Goal: Task Accomplishment & Management: Manage account settings

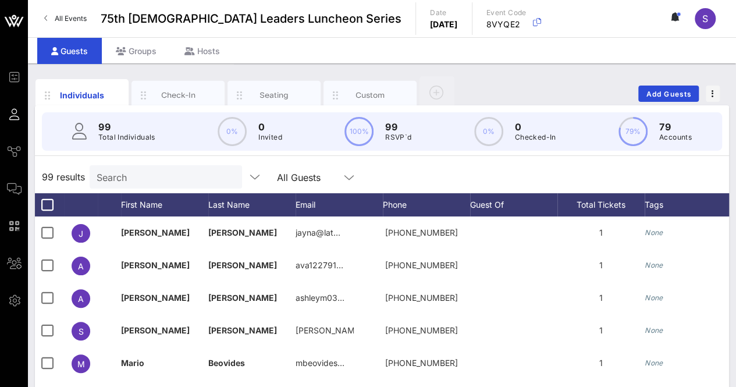
click at [132, 181] on input "Search" at bounding box center [165, 176] width 136 height 15
type input "a"
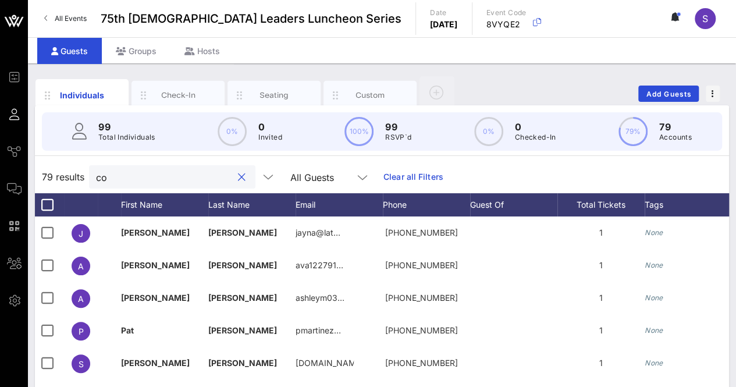
type input "c"
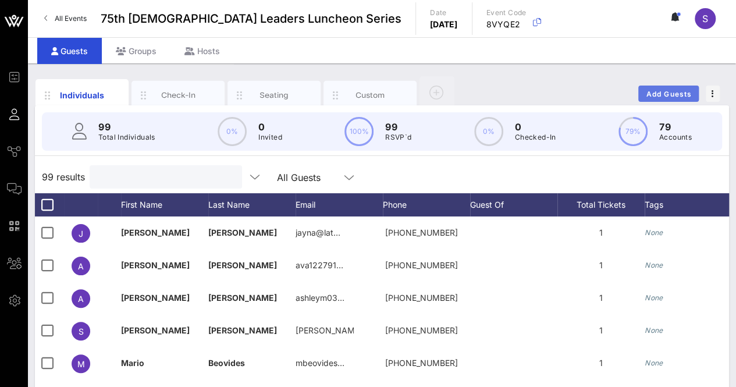
click at [665, 90] on span "Add Guests" at bounding box center [669, 94] width 46 height 9
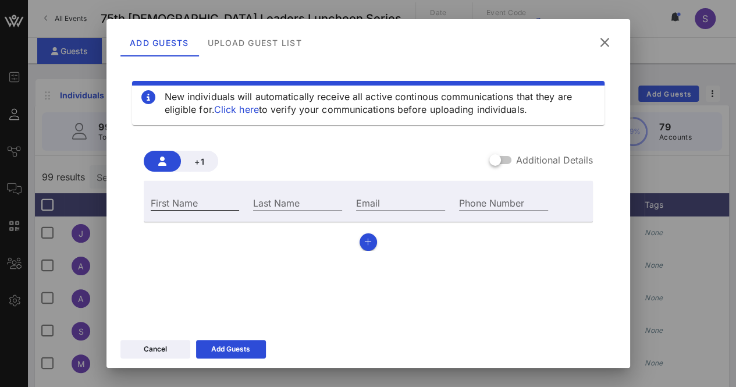
click at [192, 200] on input "First Name" at bounding box center [195, 202] width 89 height 15
type input "[PERSON_NAME]"
click at [261, 198] on div "Last Name" at bounding box center [297, 202] width 89 height 15
type input "Cortez"
click at [399, 198] on input "Email" at bounding box center [400, 202] width 89 height 15
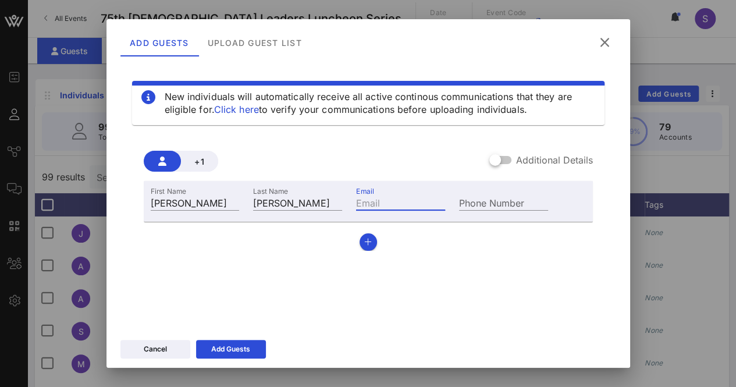
paste input "ana.cortez@manorisd.net"
type input "ana.cortez@manorisd.net"
click at [238, 353] on div "Add Guests" at bounding box center [230, 349] width 39 height 12
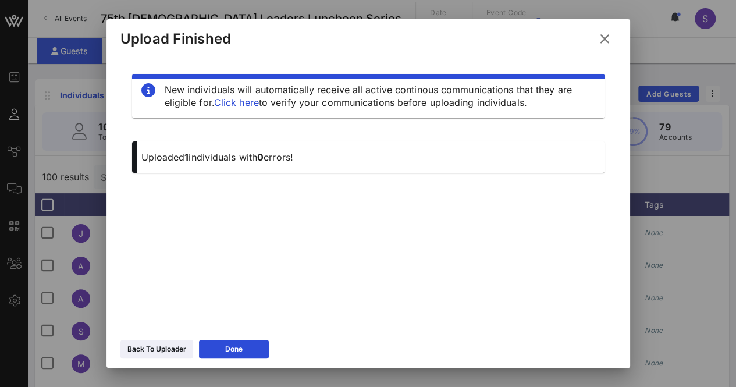
click at [600, 39] on icon at bounding box center [605, 39] width 20 height 19
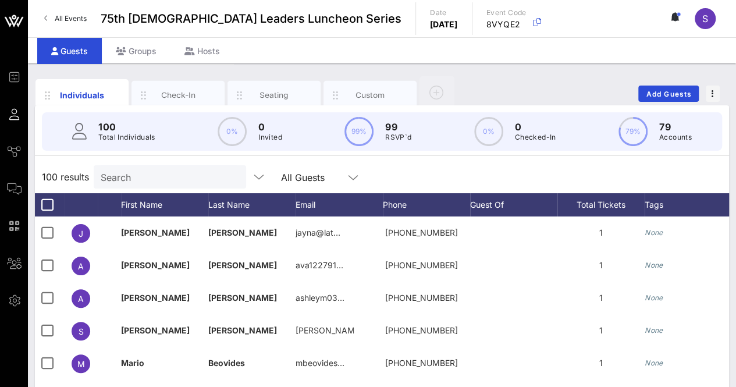
click at [127, 174] on input "Search" at bounding box center [169, 176] width 136 height 15
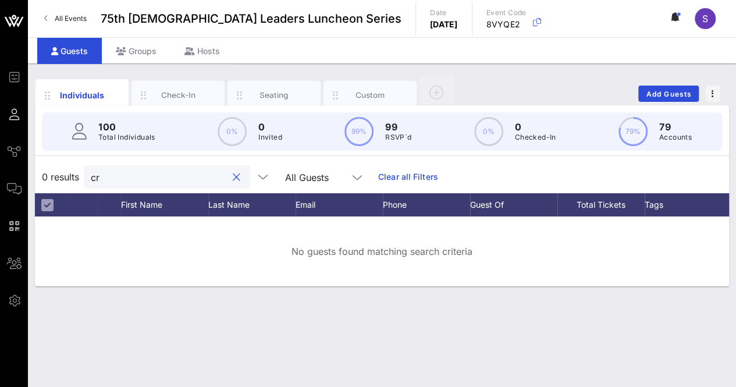
type input "c"
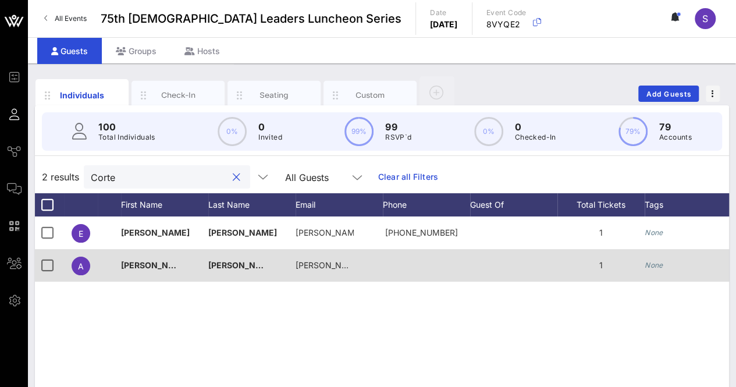
type input "Corte"
click at [55, 271] on div at bounding box center [49, 265] width 19 height 14
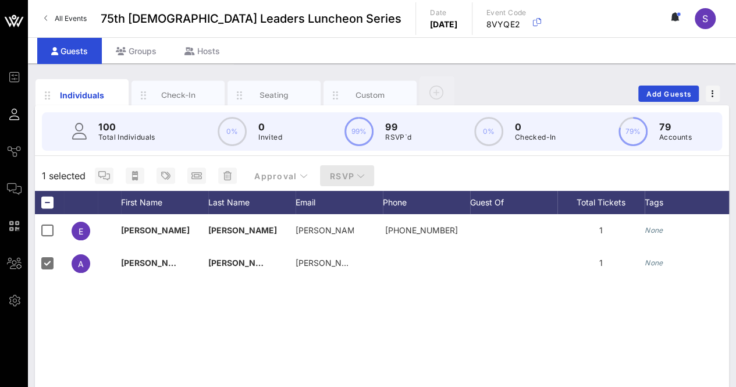
click at [359, 172] on icon "button" at bounding box center [361, 176] width 8 height 8
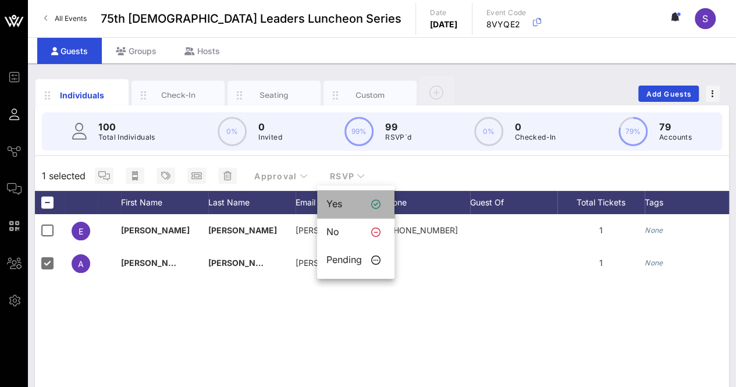
drag, startPoint x: 347, startPoint y: 205, endPoint x: 384, endPoint y: 129, distance: 85.4
click at [347, 204] on div "Yes" at bounding box center [344, 203] width 36 height 11
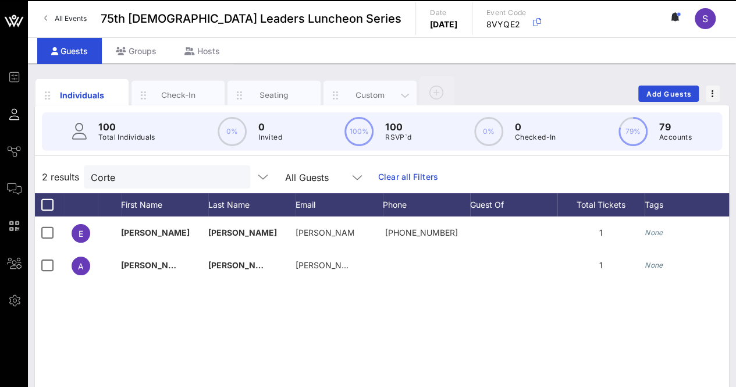
click at [359, 97] on div "Custom" at bounding box center [371, 95] width 52 height 11
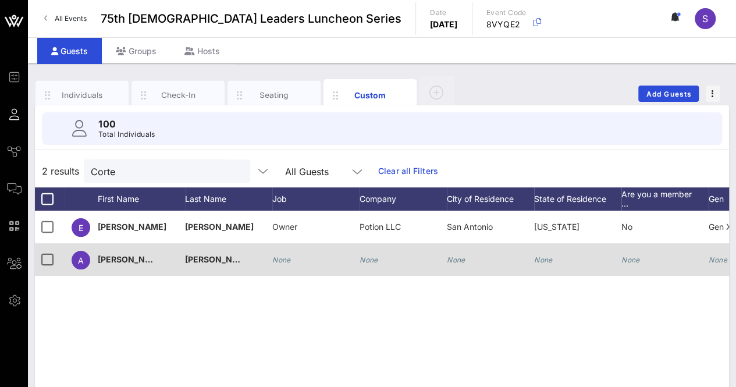
click at [375, 257] on icon "None" at bounding box center [369, 259] width 19 height 9
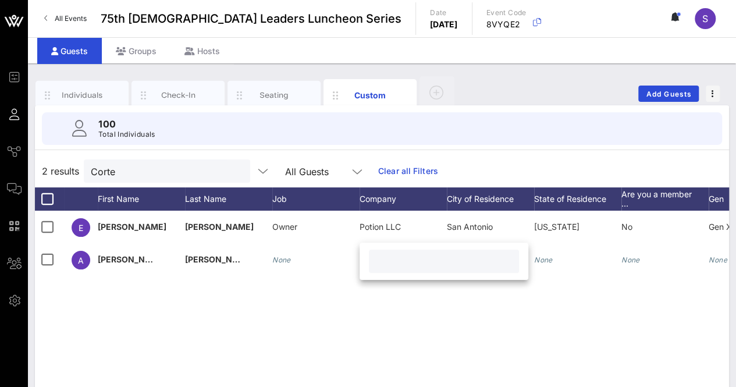
drag, startPoint x: 371, startPoint y: 257, endPoint x: 400, endPoint y: 308, distance: 58.6
click at [400, 308] on div "E Enrique Cortez Owner Potion LLC San Antonio Texas No Gen X (Born 1965–1980) H…" at bounding box center [382, 385] width 694 height 349
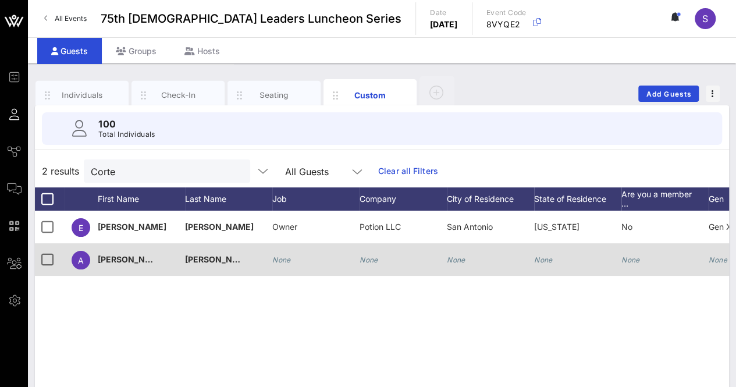
click at [378, 257] on div "None" at bounding box center [403, 266] width 87 height 46
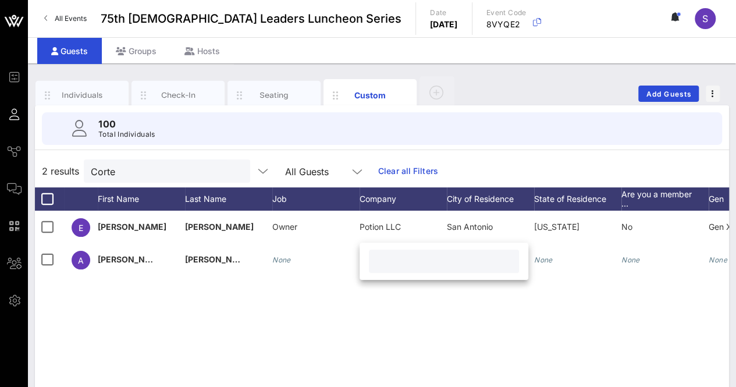
click at [389, 261] on input "text" at bounding box center [444, 261] width 136 height 15
paste input "Manor ISD School Board"
type input "Manor ISD School Board"
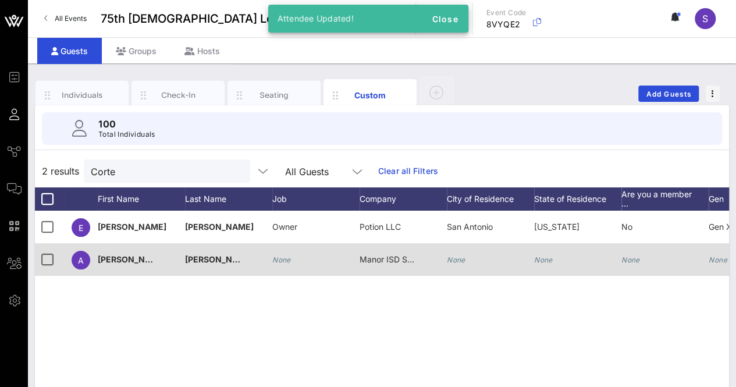
click at [281, 257] on icon "None" at bounding box center [281, 259] width 19 height 9
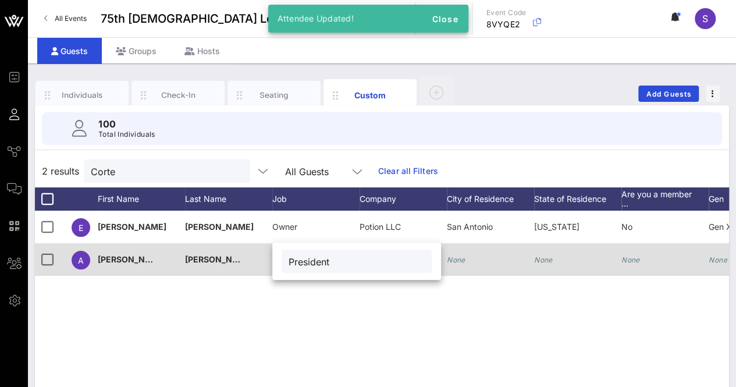
type input "President"
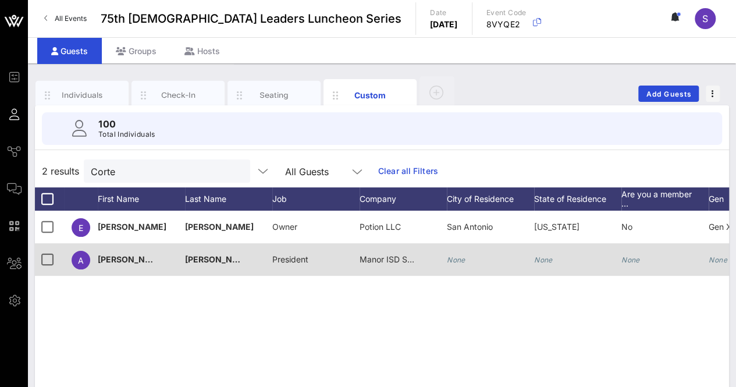
click at [468, 264] on div "None" at bounding box center [490, 266] width 87 height 46
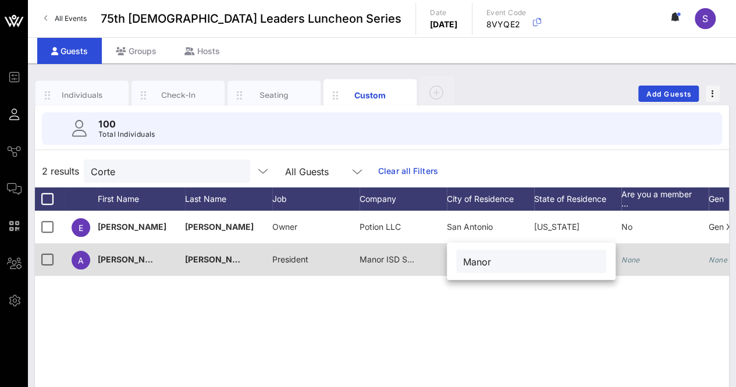
type input "Manor"
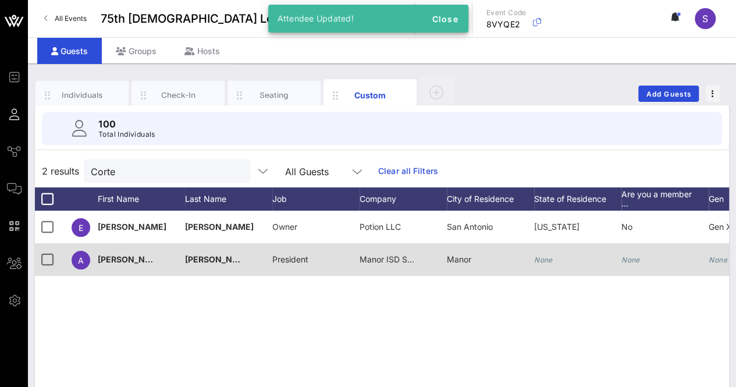
click at [542, 261] on icon "None" at bounding box center [543, 259] width 19 height 9
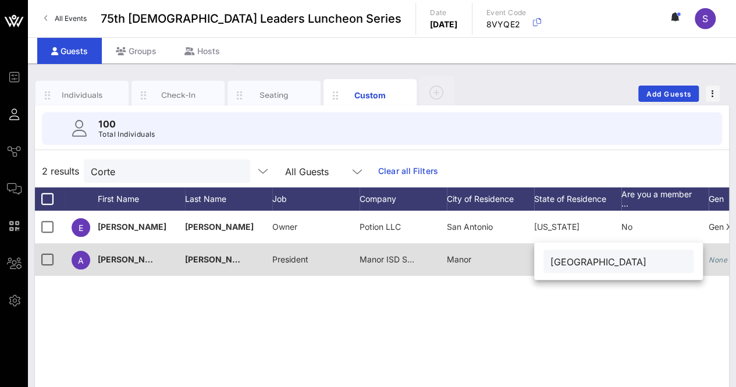
type input "TX"
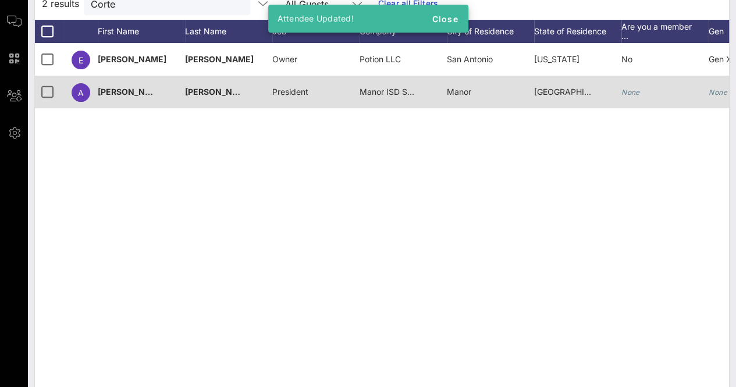
scroll to position [184, 0]
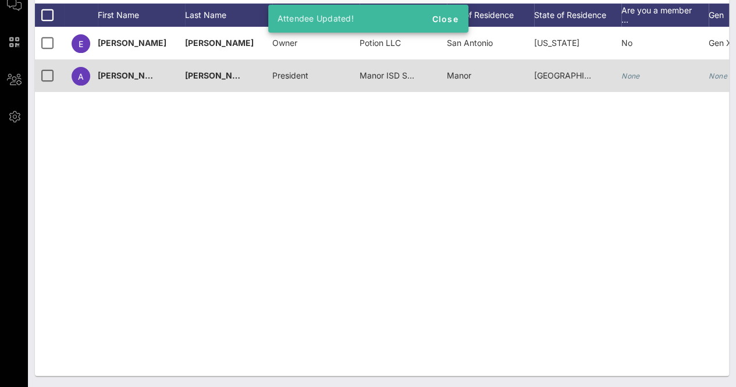
drag, startPoint x: 464, startPoint y: 375, endPoint x: 482, endPoint y: 371, distance: 18.6
click at [482, 371] on div "Individuals Check-In Seating Custom Add Guests 100 Total Individuals 2 results …" at bounding box center [382, 134] width 708 height 508
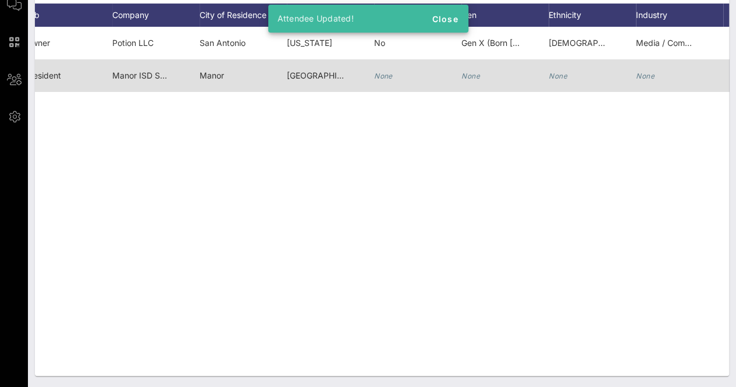
scroll to position [0, 271]
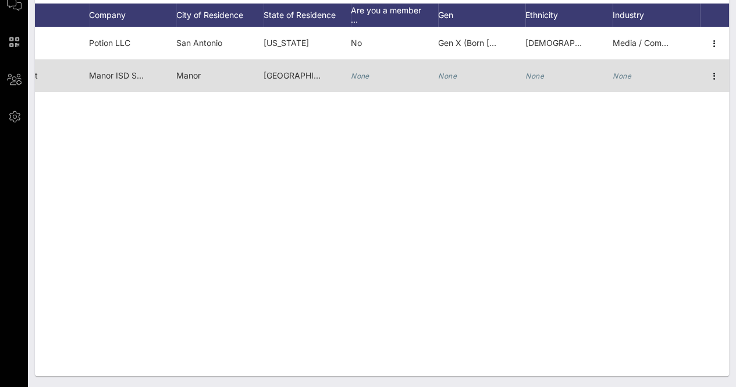
click at [537, 70] on div "None" at bounding box center [535, 75] width 19 height 33
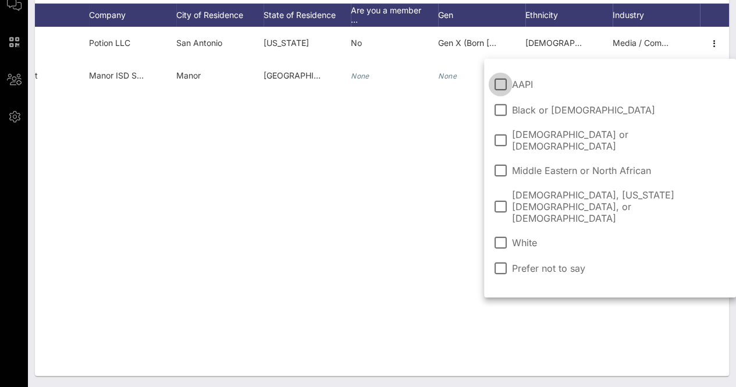
drag, startPoint x: 544, startPoint y: 136, endPoint x: 376, endPoint y: 124, distance: 168.6
click at [544, 136] on span "Hispanic or Latino" at bounding box center [619, 140] width 215 height 23
click at [357, 122] on div "E Enrique Cortez Owner Potion LLC San Antonio Texas No Gen X (Born 1965–1980) H…" at bounding box center [382, 201] width 694 height 349
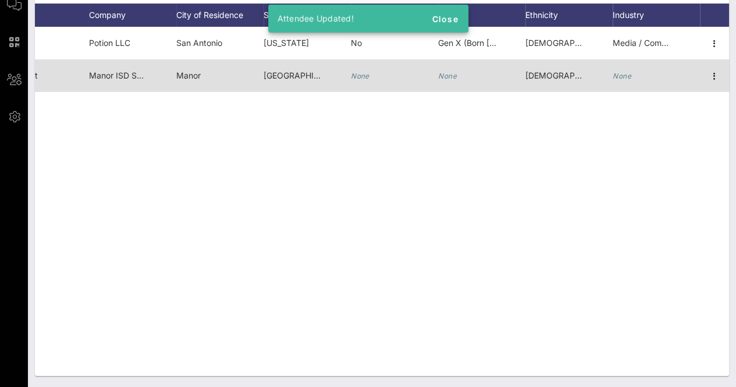
click at [620, 70] on div "None" at bounding box center [622, 75] width 19 height 33
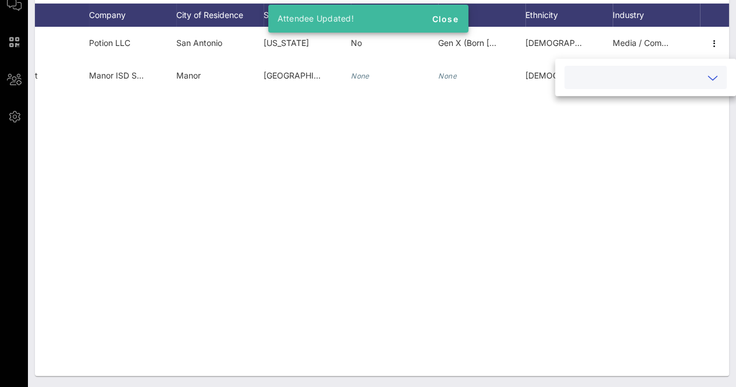
click at [675, 77] on input "text" at bounding box center [637, 77] width 130 height 15
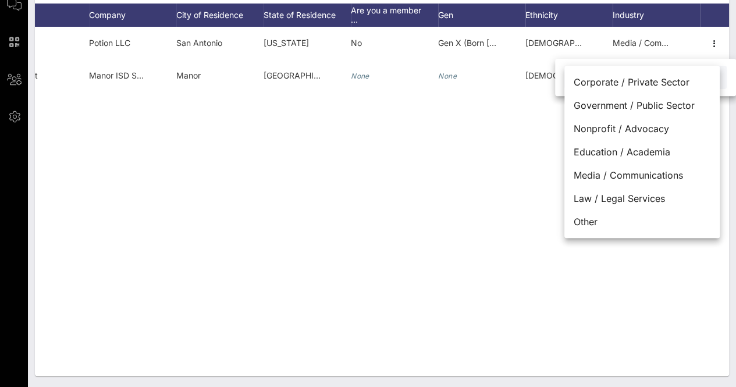
drag, startPoint x: 675, startPoint y: 148, endPoint x: 582, endPoint y: 153, distance: 93.2
click at [675, 148] on div "Education / Academia" at bounding box center [642, 151] width 155 height 23
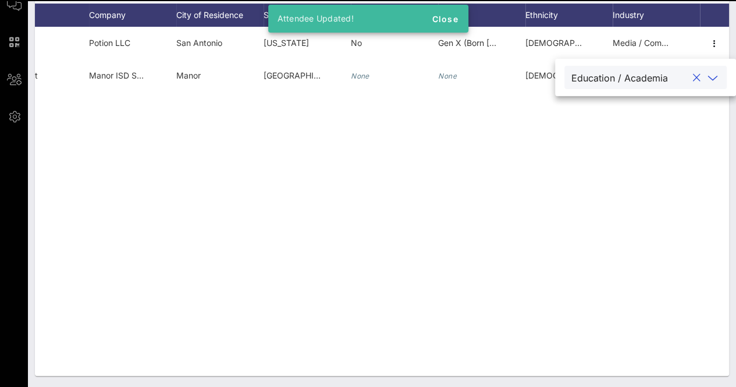
click at [532, 160] on div "E Enrique Cortez Owner Potion LLC San Antonio Texas No Gen X (Born 1965–1980) H…" at bounding box center [382, 201] width 694 height 349
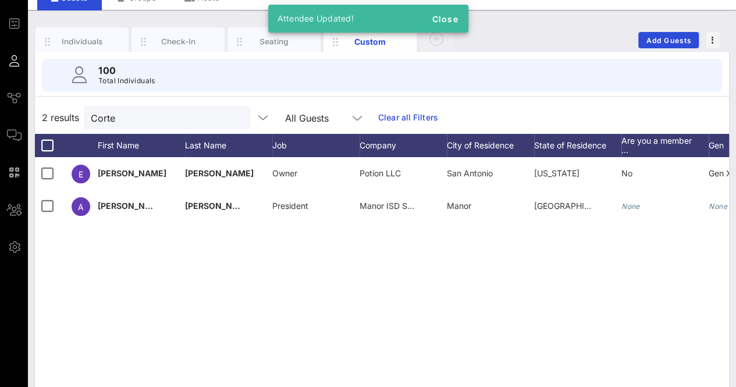
scroll to position [0, 0]
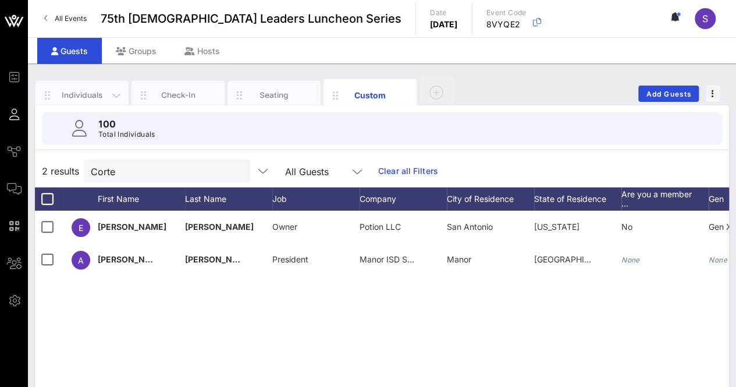
click at [83, 95] on div "Individuals" at bounding box center [82, 95] width 52 height 11
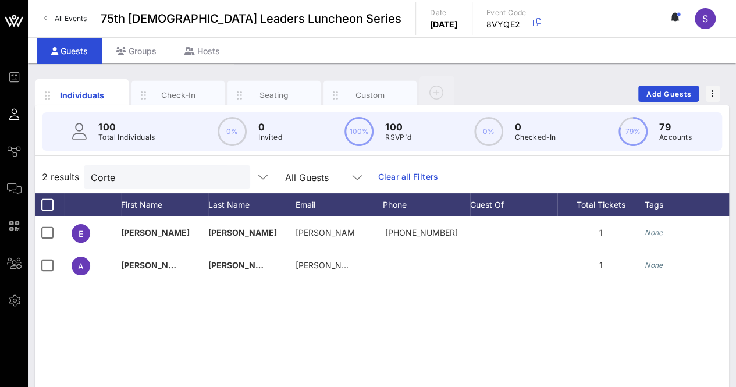
drag, startPoint x: 223, startPoint y: 177, endPoint x: 426, endPoint y: 121, distance: 210.1
click at [233, 176] on button "clear icon" at bounding box center [237, 178] width 8 height 12
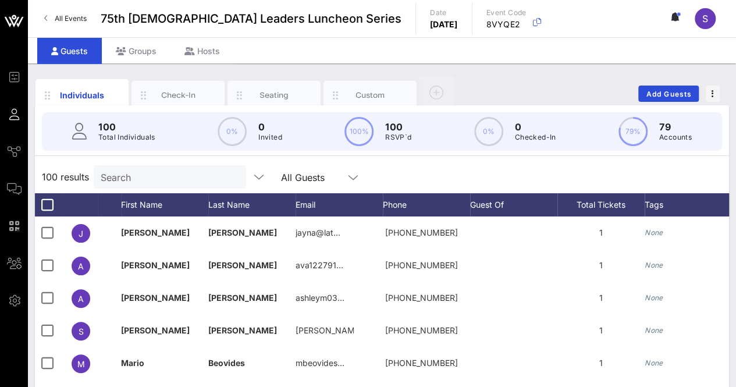
click at [523, 69] on div "Individuals Check-In Seating Custom Add Guests 100 Total Individuals 0% 0 Invit…" at bounding box center [382, 320] width 708 height 514
click at [164, 168] on div "Search" at bounding box center [169, 176] width 136 height 23
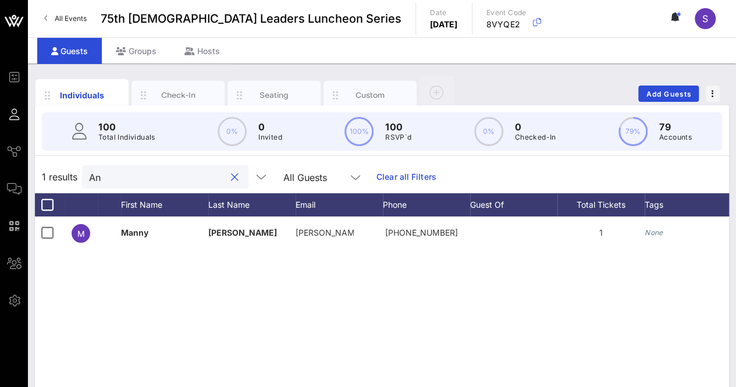
type input "A"
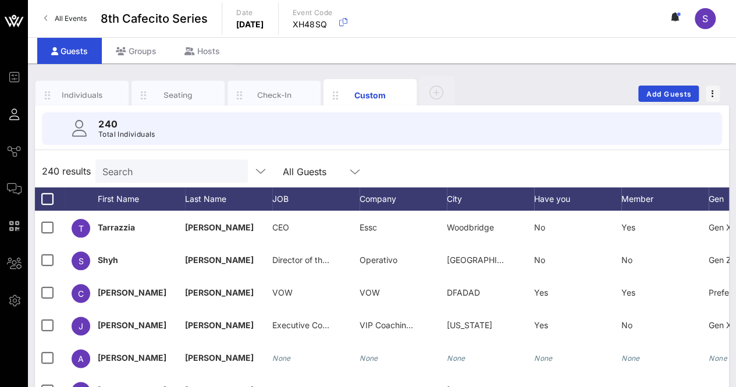
drag, startPoint x: 90, startPoint y: 96, endPoint x: 133, endPoint y: 149, distance: 68.3
click at [90, 96] on div "Individuals" at bounding box center [82, 95] width 52 height 11
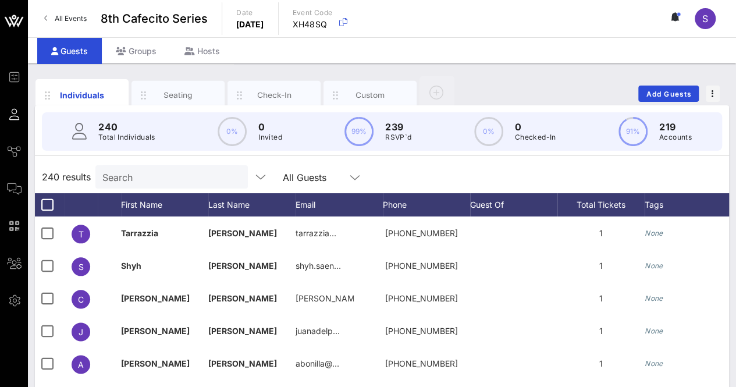
click at [149, 177] on input "Search" at bounding box center [170, 176] width 136 height 15
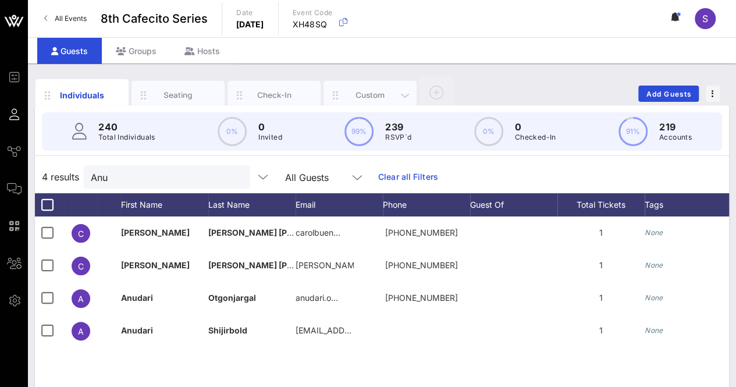
click at [359, 94] on div "Custom" at bounding box center [371, 95] width 52 height 11
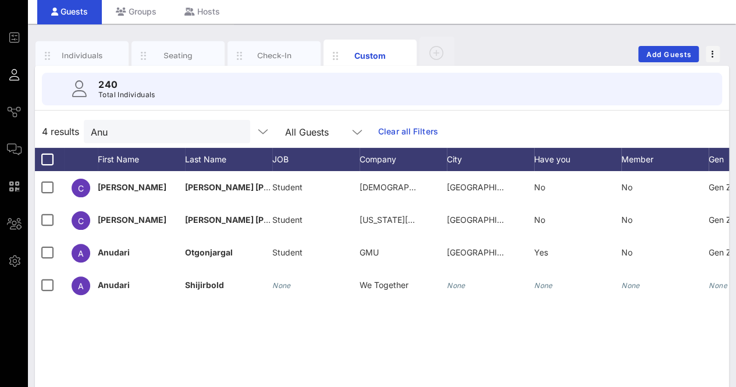
scroll to position [58, 0]
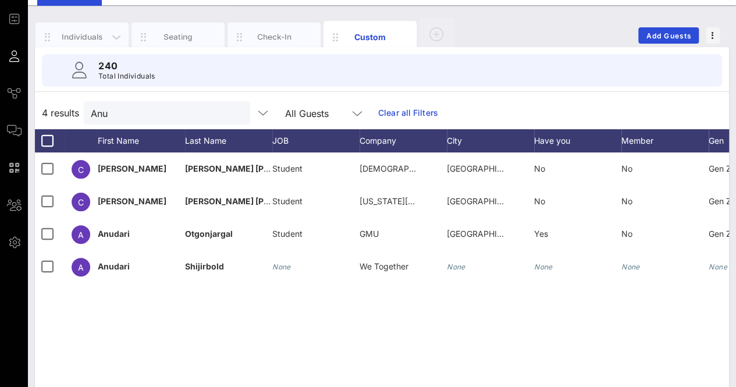
click at [83, 34] on div "Individuals" at bounding box center [82, 36] width 52 height 11
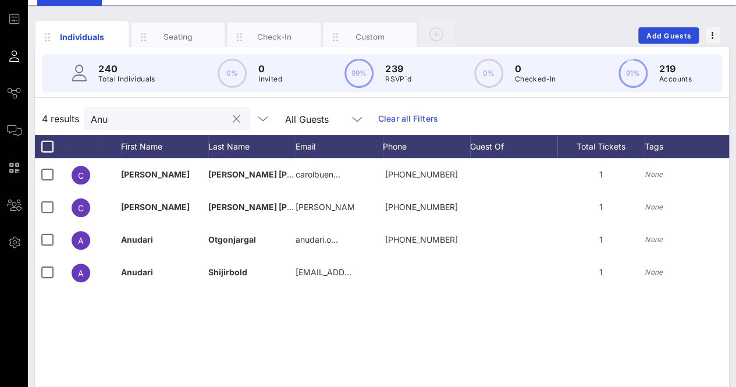
click at [139, 112] on input "Anu" at bounding box center [159, 118] width 136 height 15
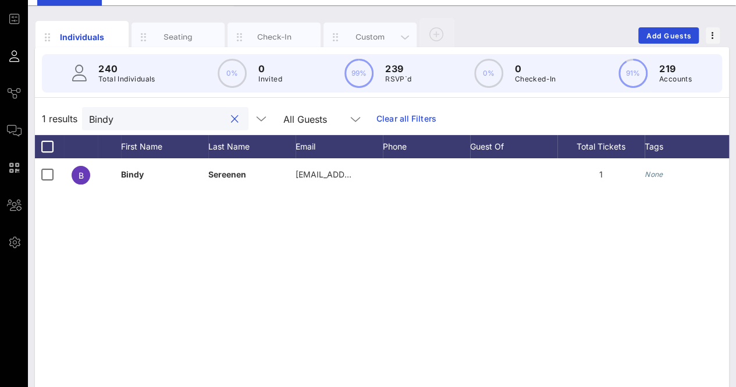
click at [368, 33] on div "Custom" at bounding box center [371, 36] width 52 height 11
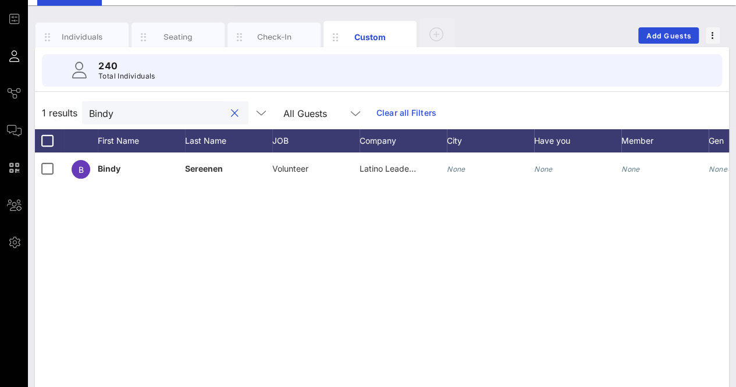
click at [103, 113] on input "Bindy" at bounding box center [157, 112] width 136 height 15
click at [103, 112] on input "Bindy" at bounding box center [157, 112] width 136 height 15
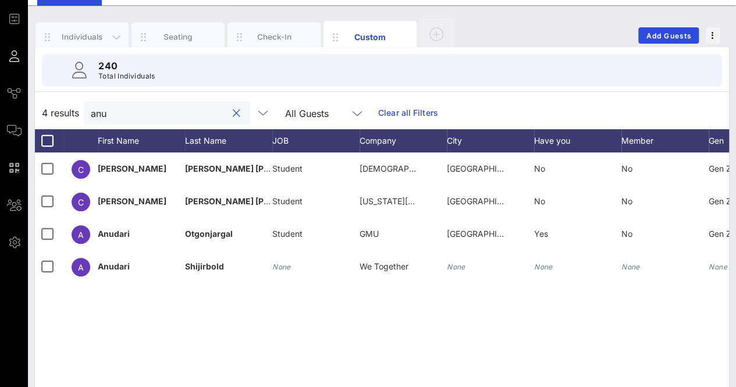
click at [87, 33] on div "Individuals" at bounding box center [82, 36] width 52 height 11
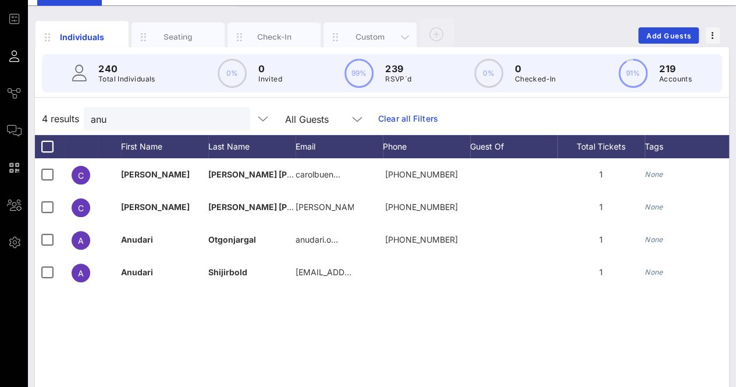
click at [368, 29] on div "Custom" at bounding box center [370, 37] width 93 height 29
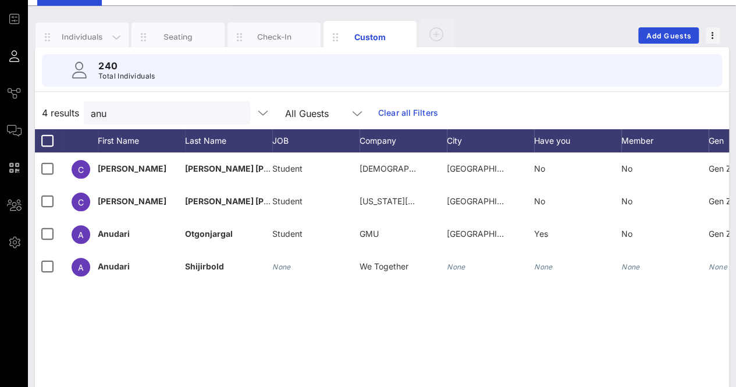
click at [98, 35] on div "Individuals" at bounding box center [82, 36] width 52 height 11
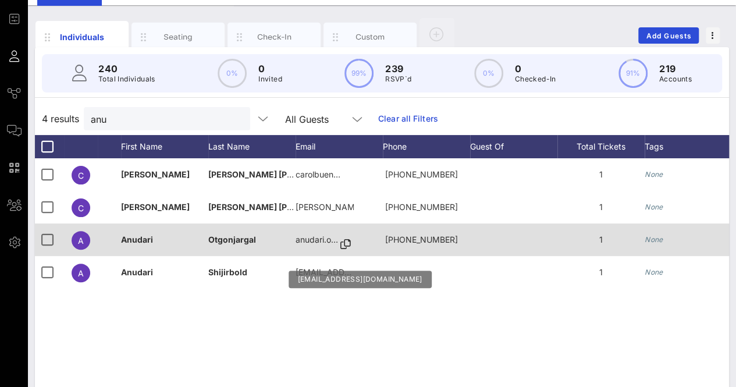
click at [345, 244] on icon at bounding box center [345, 244] width 10 height 1
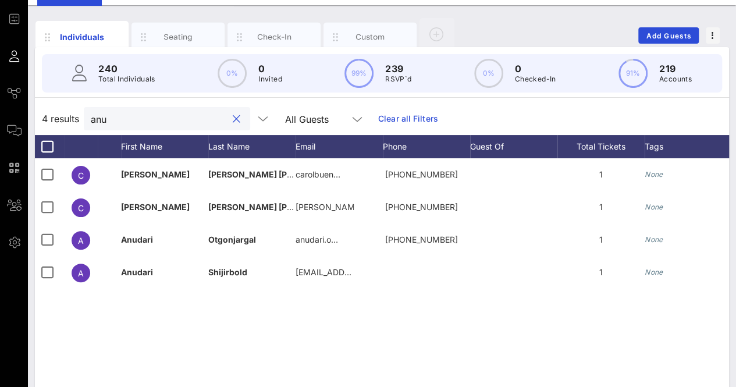
click at [116, 113] on input "anu" at bounding box center [159, 118] width 136 height 15
click at [115, 113] on input "anu" at bounding box center [159, 118] width 136 height 15
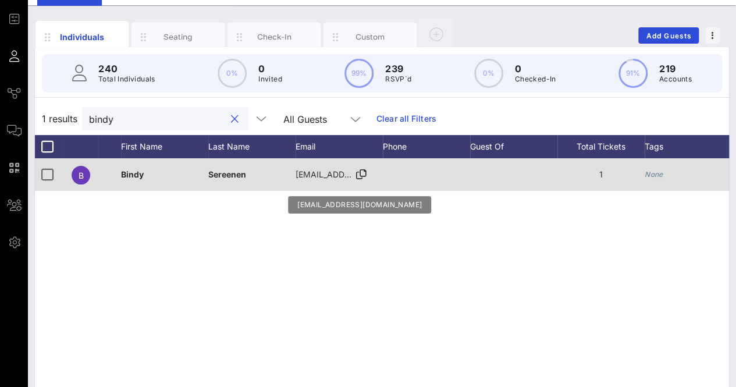
type input "bindy"
click at [360, 175] on icon at bounding box center [361, 174] width 10 height 1
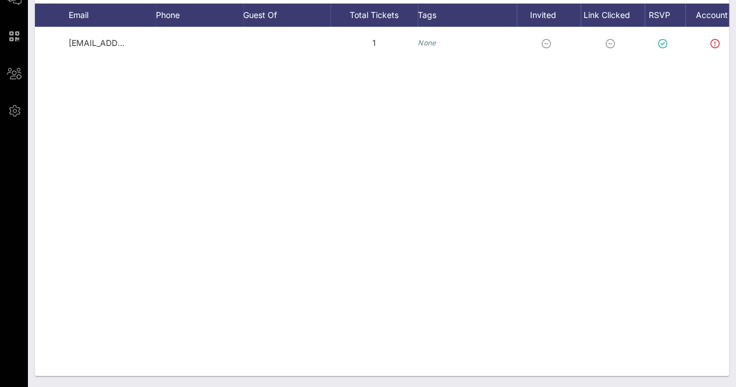
scroll to position [0, 264]
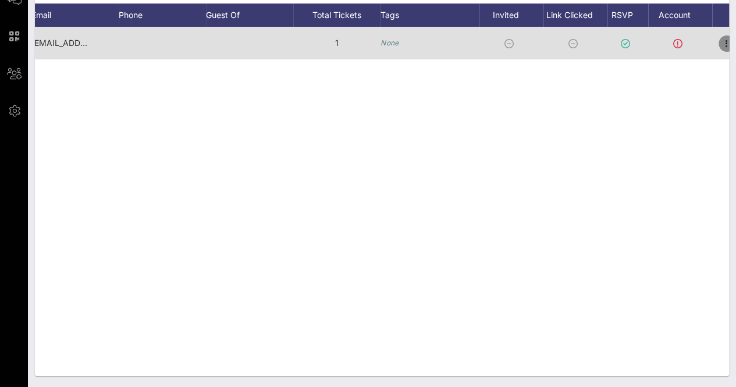
click at [723, 41] on icon "button" at bounding box center [727, 44] width 14 height 14
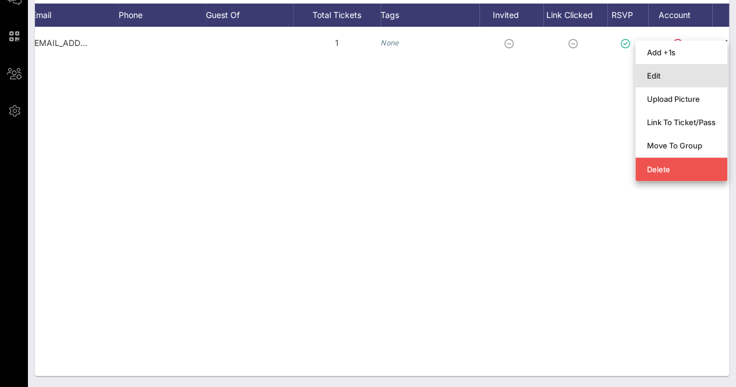
click at [672, 73] on div "Edit" at bounding box center [681, 75] width 69 height 9
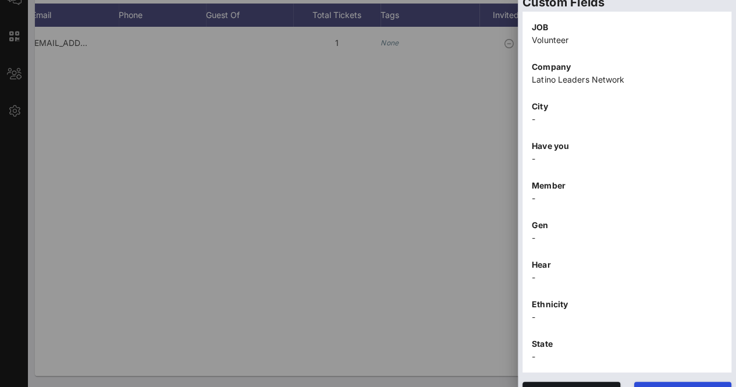
scroll to position [425, 0]
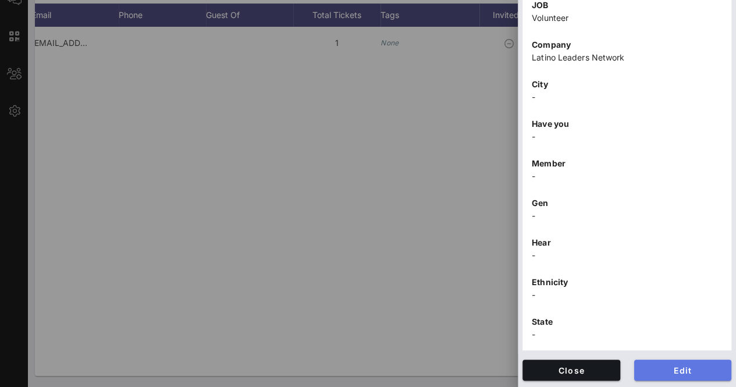
click at [672, 366] on span "Edit" at bounding box center [683, 370] width 79 height 10
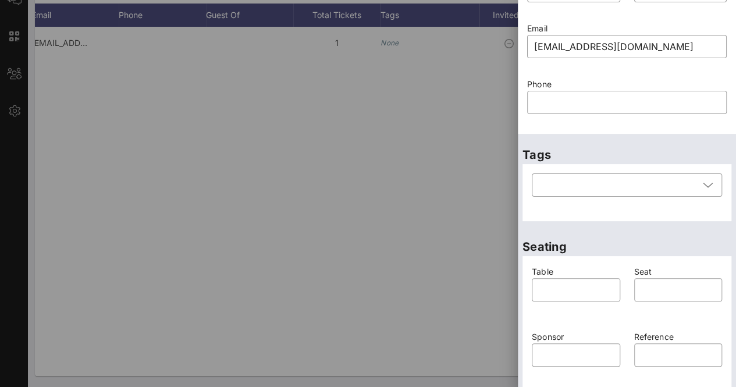
scroll to position [0, 0]
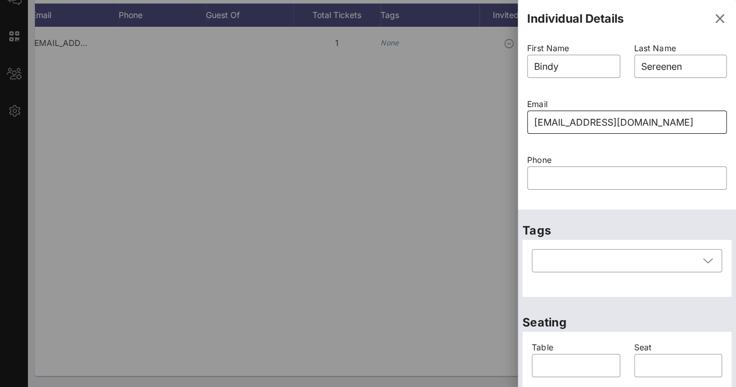
click at [602, 117] on input "[EMAIL_ADDRESS][DOMAIN_NAME]" at bounding box center [627, 122] width 186 height 19
paste input "[EMAIL_ADDRESS][DOMAIN_NAME]"
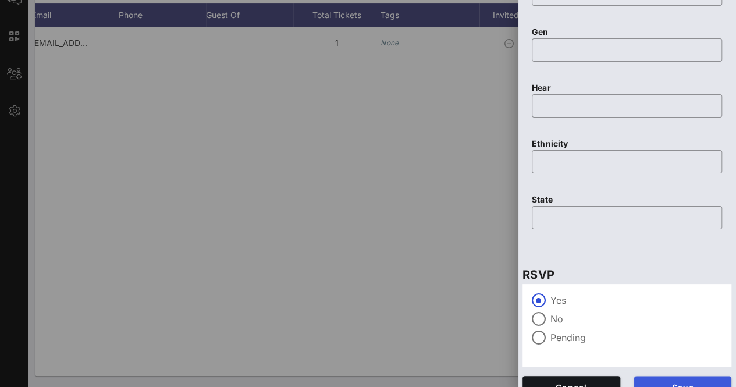
scroll to position [776, 0]
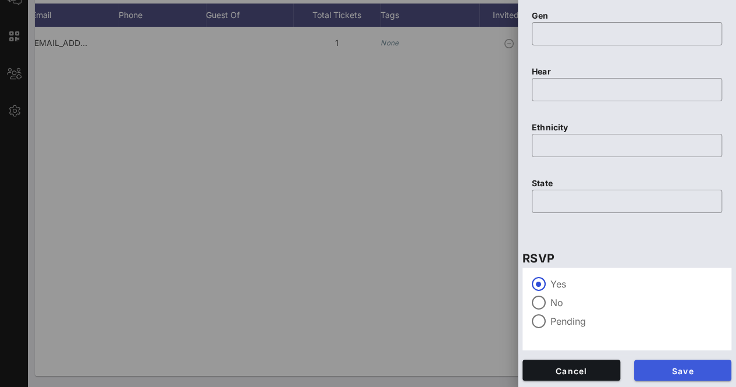
type input "[EMAIL_ADDRESS][DOMAIN_NAME]"
click at [682, 369] on span "Save" at bounding box center [683, 370] width 79 height 10
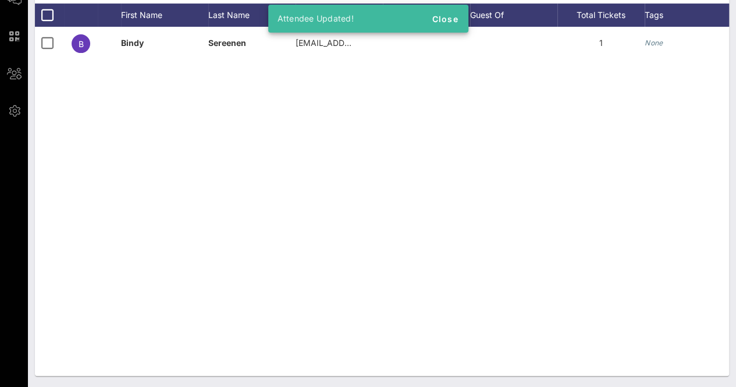
scroll to position [0, 0]
